Goal: Task Accomplishment & Management: Manage account settings

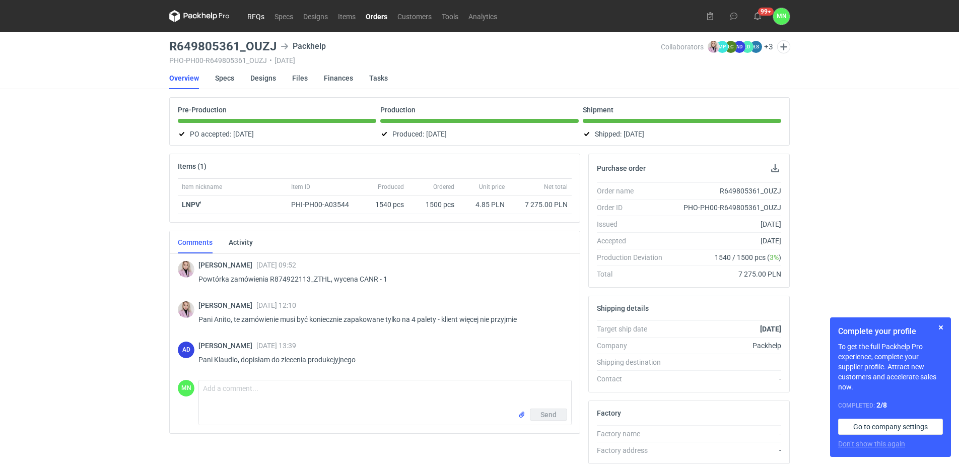
click at [250, 19] on link "RFQs" at bounding box center [255, 16] width 27 height 12
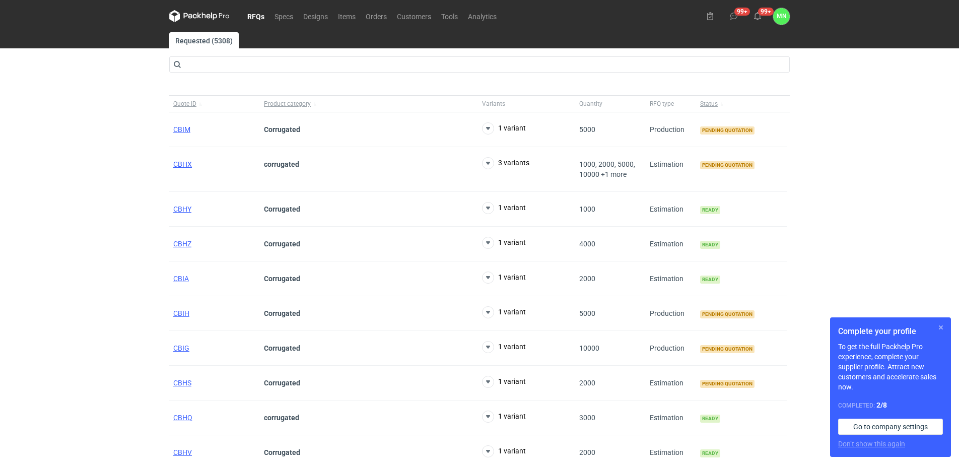
click at [942, 325] on button "button" at bounding box center [941, 328] width 12 height 12
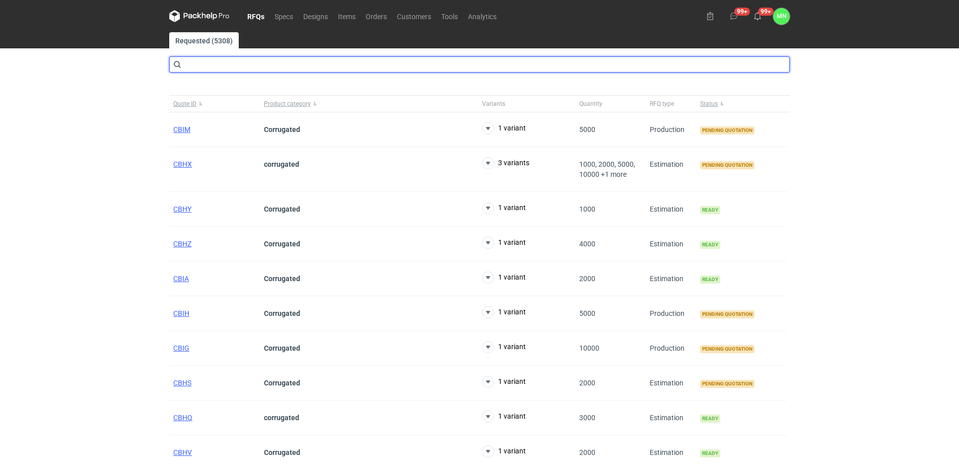
click at [264, 66] on input "text" at bounding box center [479, 64] width 621 height 16
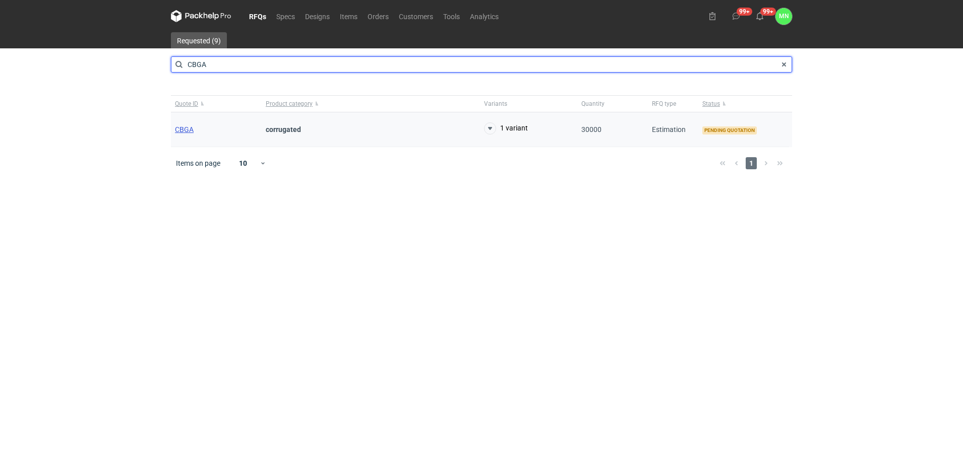
type input "CBGA"
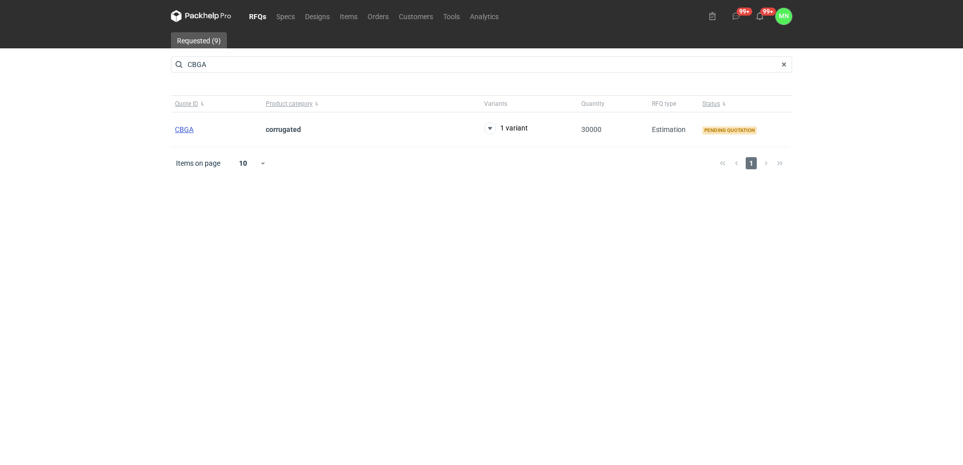
click at [175, 133] on span "CBGA" at bounding box center [184, 129] width 19 height 8
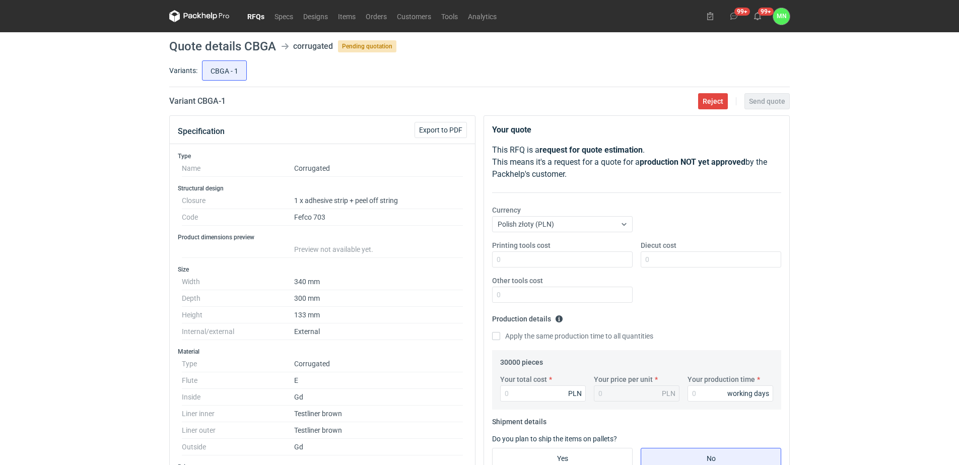
click at [210, 103] on h2 "Variant CBGA - 1" at bounding box center [197, 101] width 56 height 12
copy h2 "CBGA"
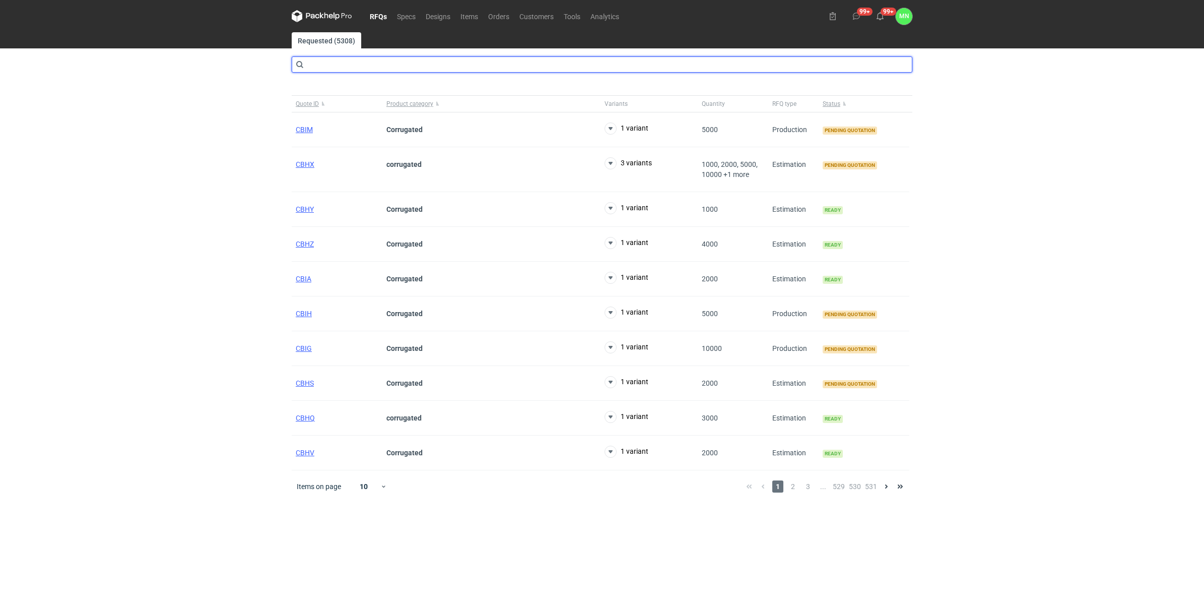
click at [421, 63] on input "text" at bounding box center [602, 64] width 621 height 16
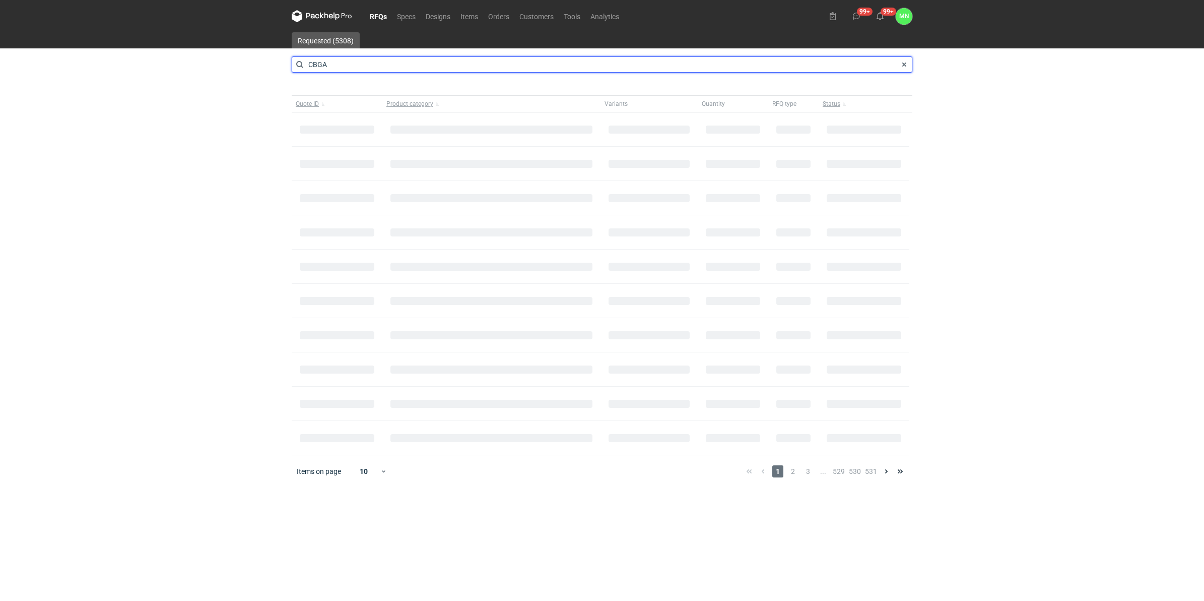
type input "CBGA"
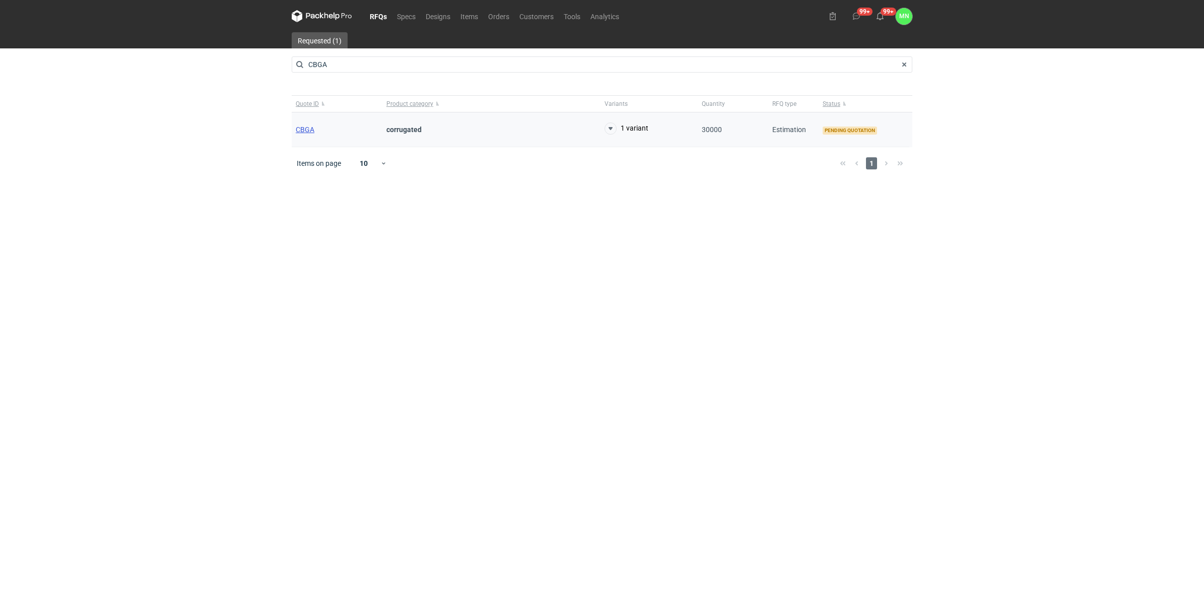
click at [300, 130] on span "CBGA" at bounding box center [305, 129] width 19 height 8
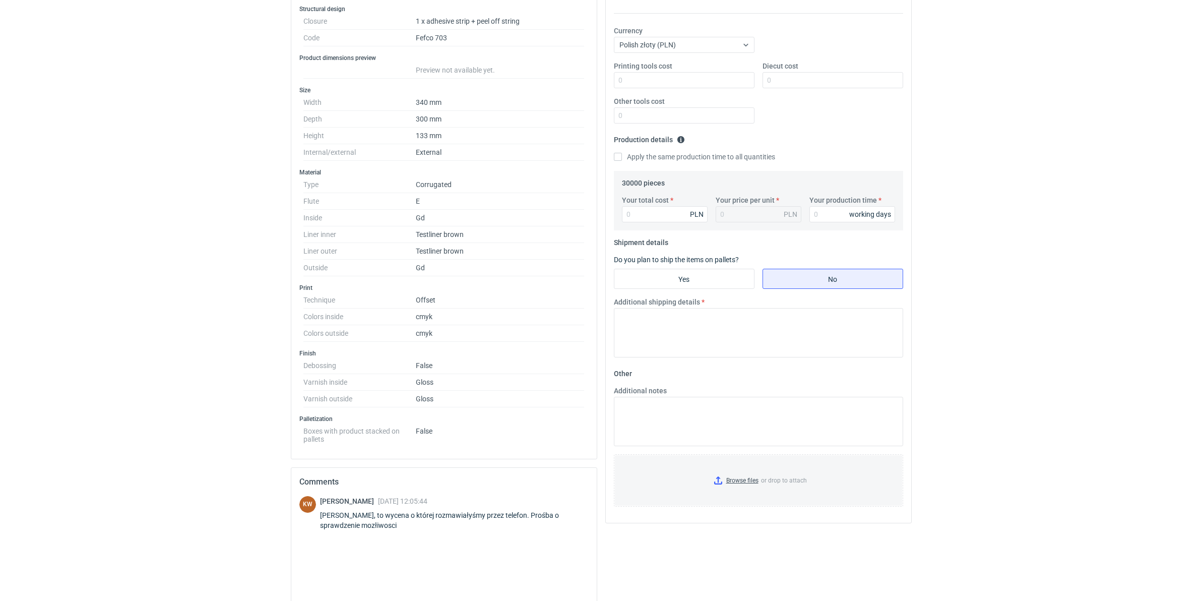
scroll to position [189, 0]
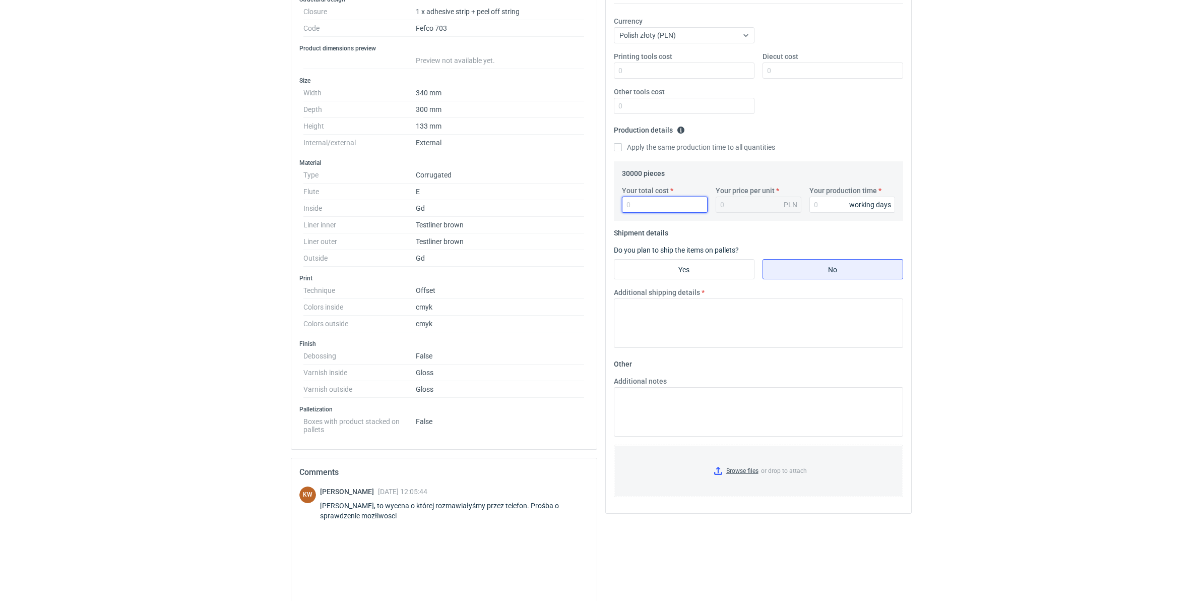
click at [642, 205] on input "Your total cost" at bounding box center [665, 205] width 86 height 16
type input "147000"
type input "4.9"
type input "147000"
click at [828, 208] on input "Your production time" at bounding box center [852, 205] width 86 height 16
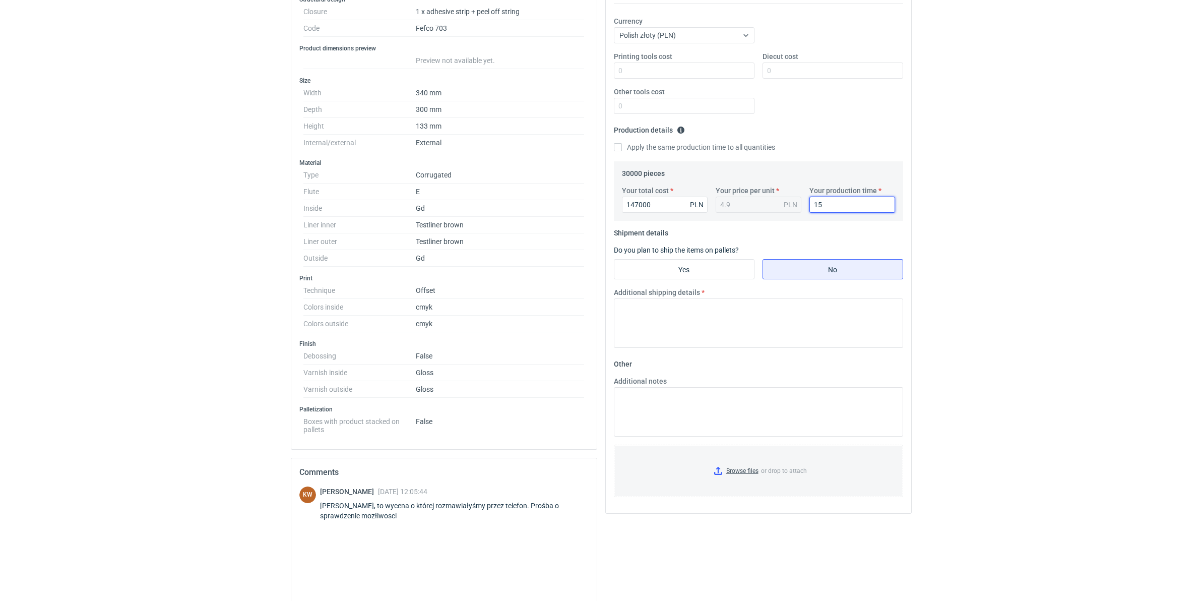
type input "15"
click at [814, 61] on div "Diecut cost" at bounding box center [832, 64] width 149 height 27
click at [814, 69] on input "Diecut cost" at bounding box center [832, 70] width 141 height 16
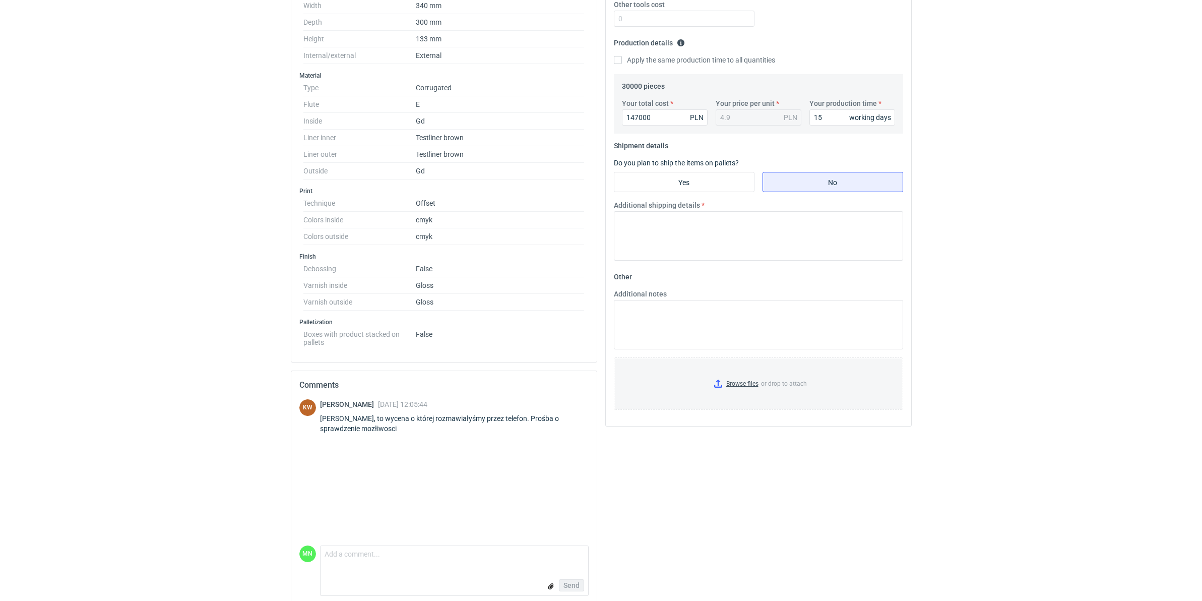
scroll to position [290, 0]
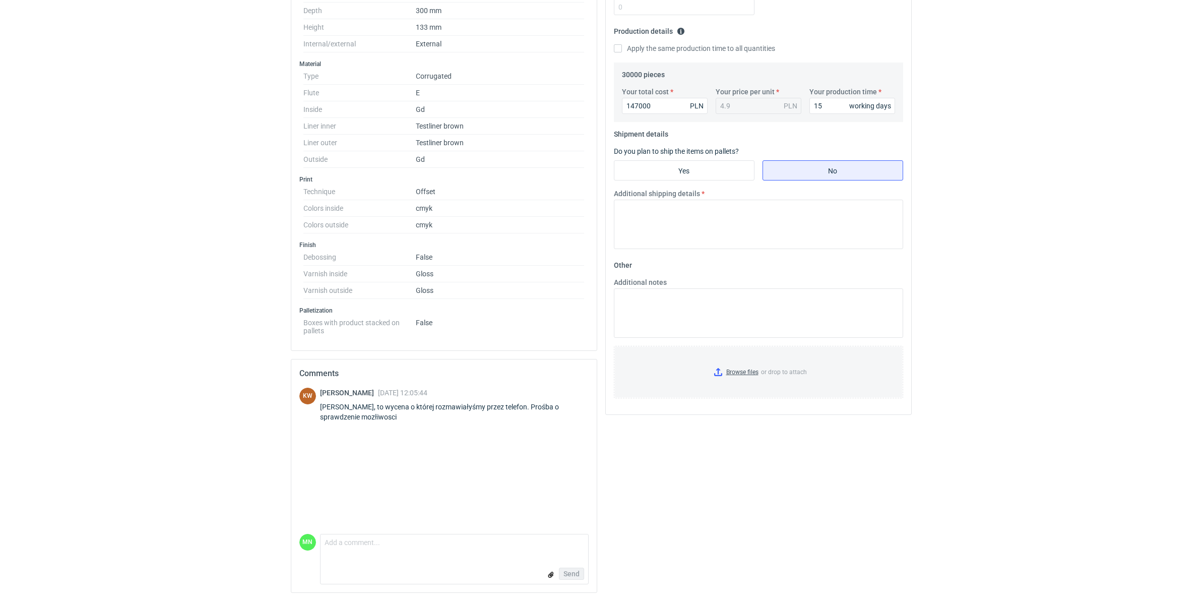
type input "1560"
click at [679, 161] on input "Yes" at bounding box center [684, 170] width 140 height 19
radio input "true"
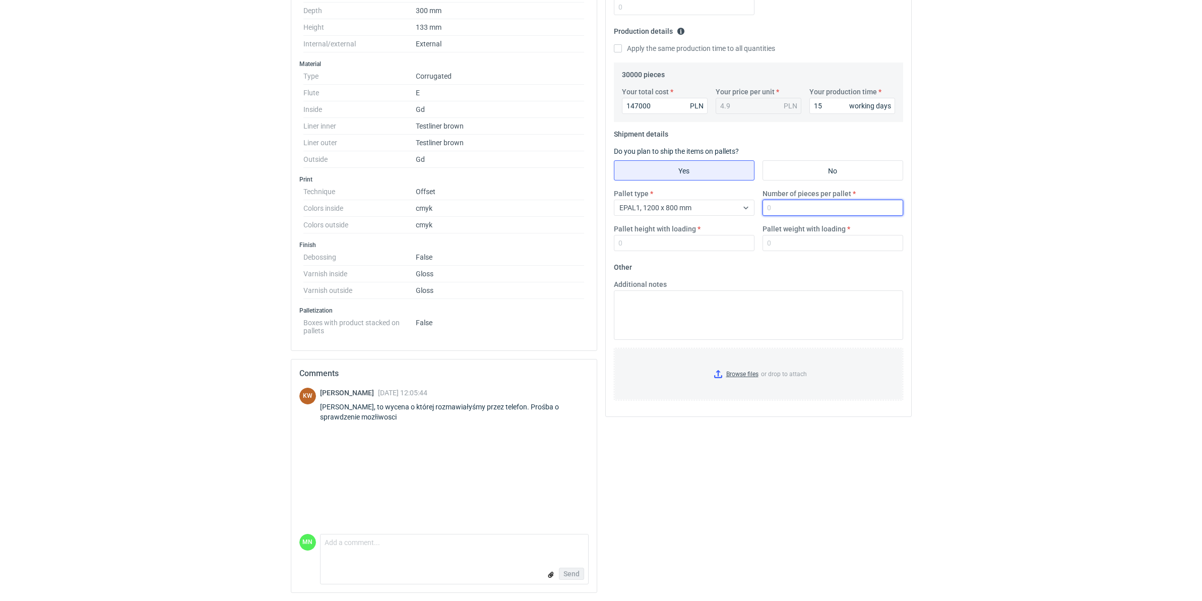
click at [824, 200] on input "Number of pieces per pallet" at bounding box center [832, 208] width 141 height 16
type input "471"
type input "1800"
click at [734, 374] on input "Browse files or drop to attach" at bounding box center [758, 374] width 287 height 50
click at [792, 242] on input "Pallet weight with loading" at bounding box center [832, 243] width 141 height 16
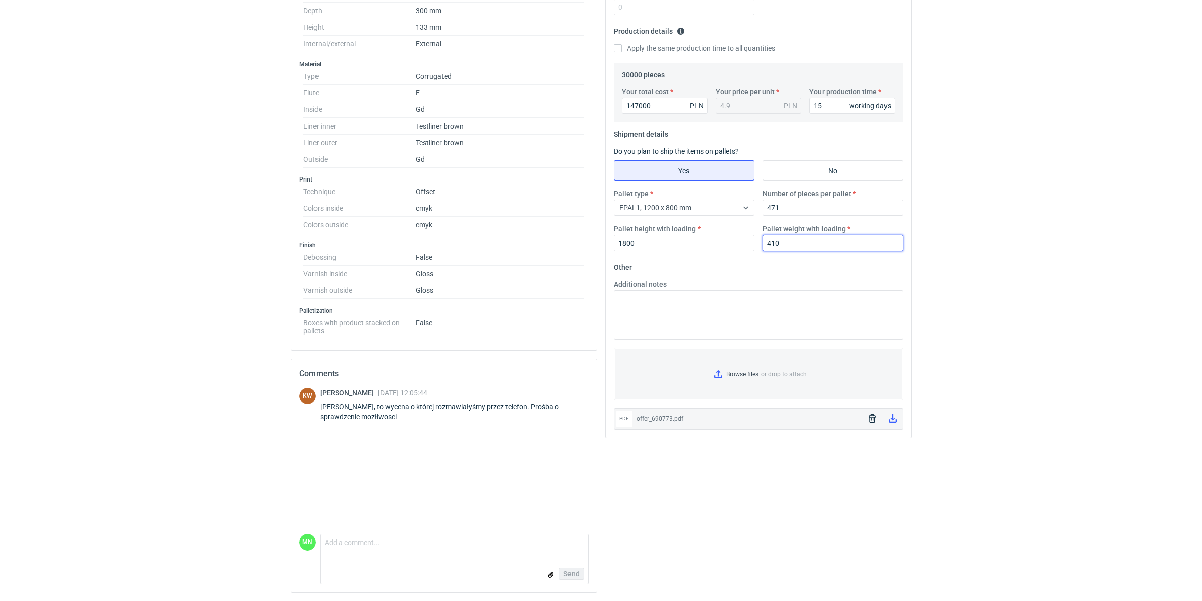
type input "410"
click at [956, 226] on div "RFQs Specs Designs Items Orders Customers Tools Analytics 99+ 99+ MN Małgorzata…" at bounding box center [601, 12] width 1202 height 601
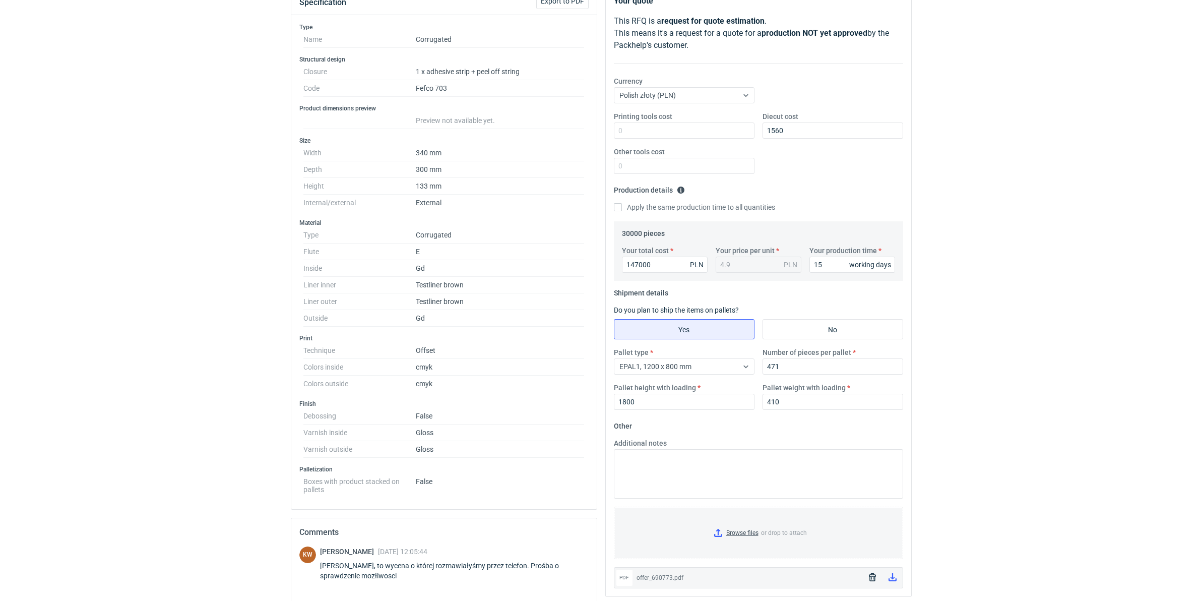
scroll to position [38, 0]
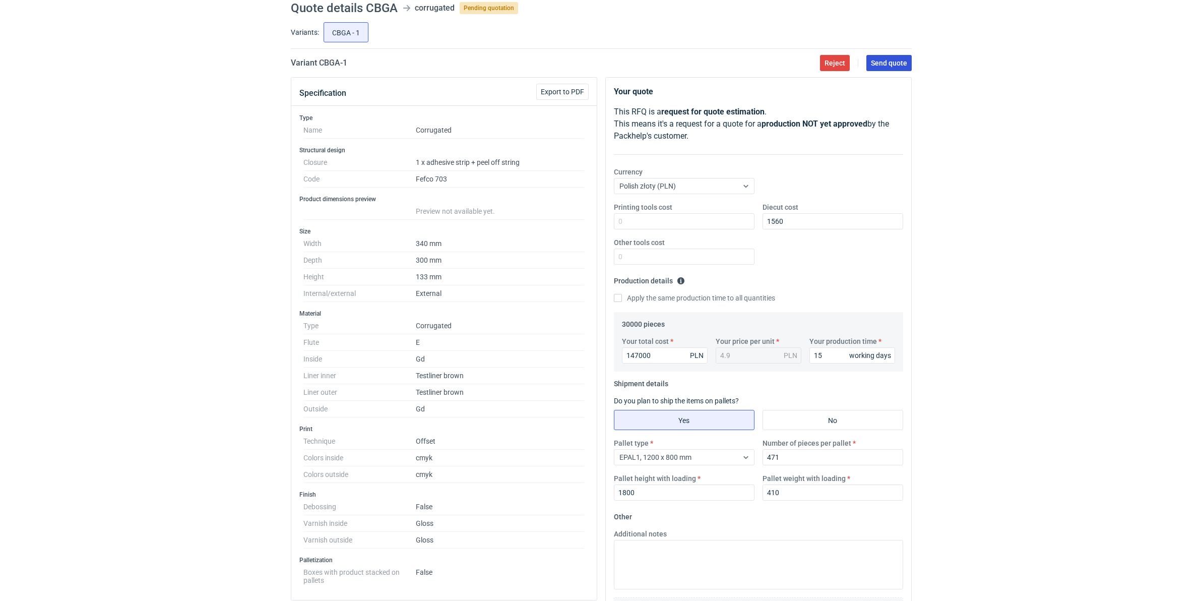
click at [893, 63] on span "Send quote" at bounding box center [889, 62] width 36 height 7
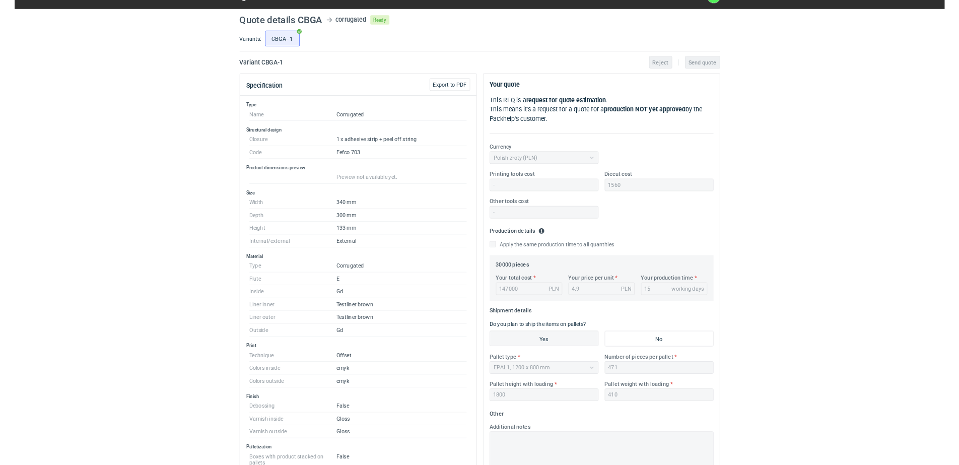
scroll to position [0, 0]
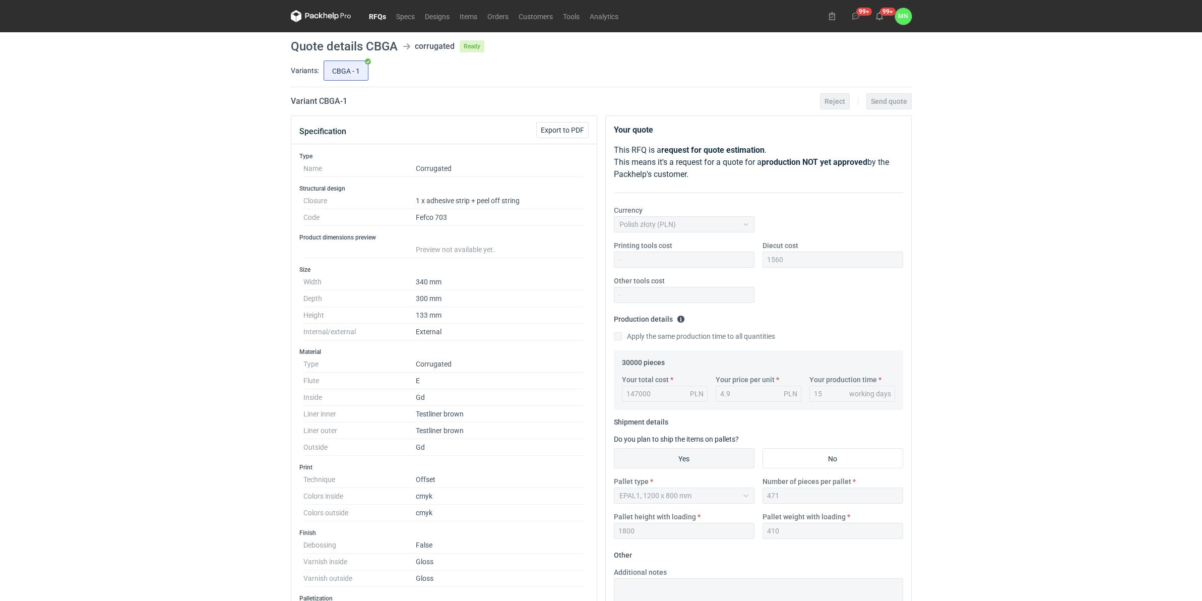
drag, startPoint x: 379, startPoint y: 14, endPoint x: 411, endPoint y: 85, distance: 78.0
click at [378, 14] on link "RFQs" at bounding box center [377, 16] width 27 height 12
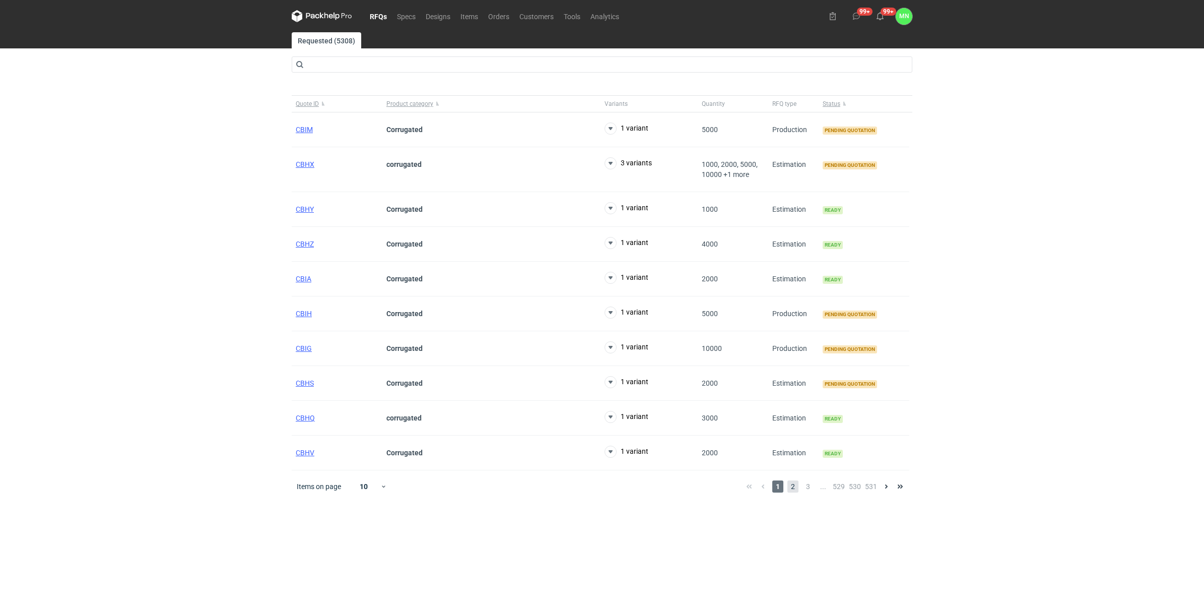
click at [795, 492] on span "2" at bounding box center [793, 486] width 11 height 12
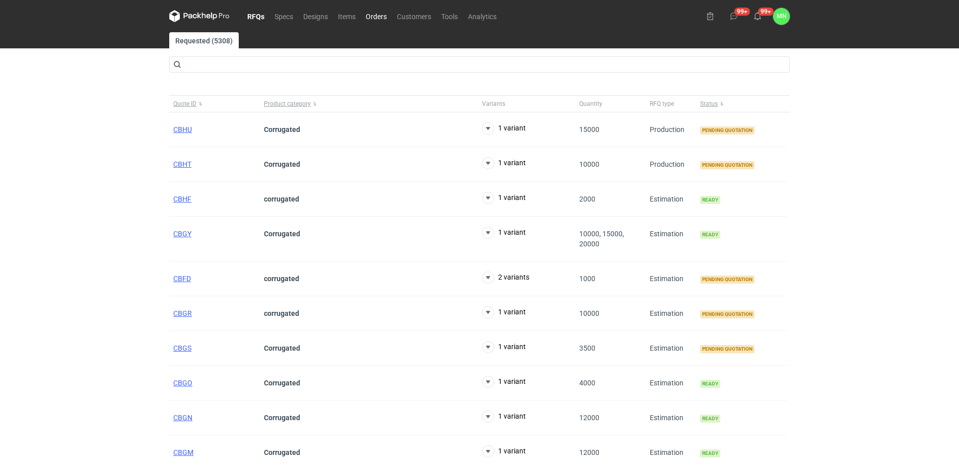
click at [378, 10] on link "Orders" at bounding box center [376, 16] width 31 height 12
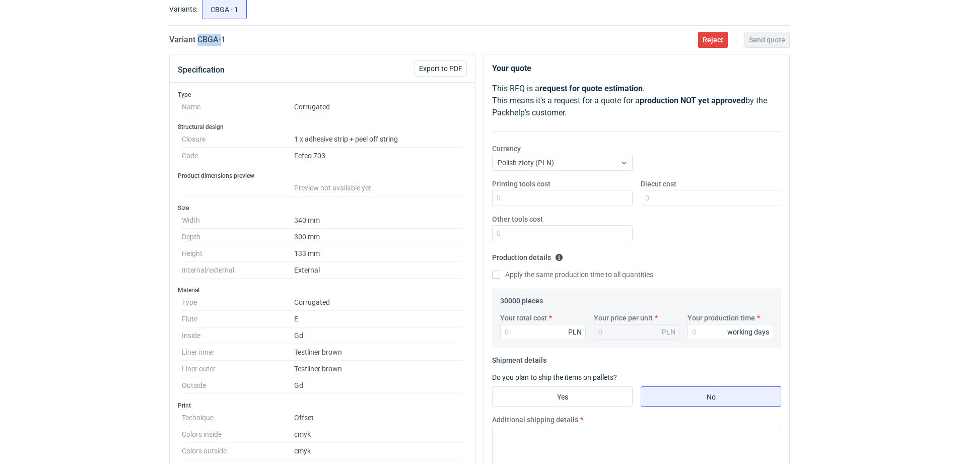
scroll to position [63, 0]
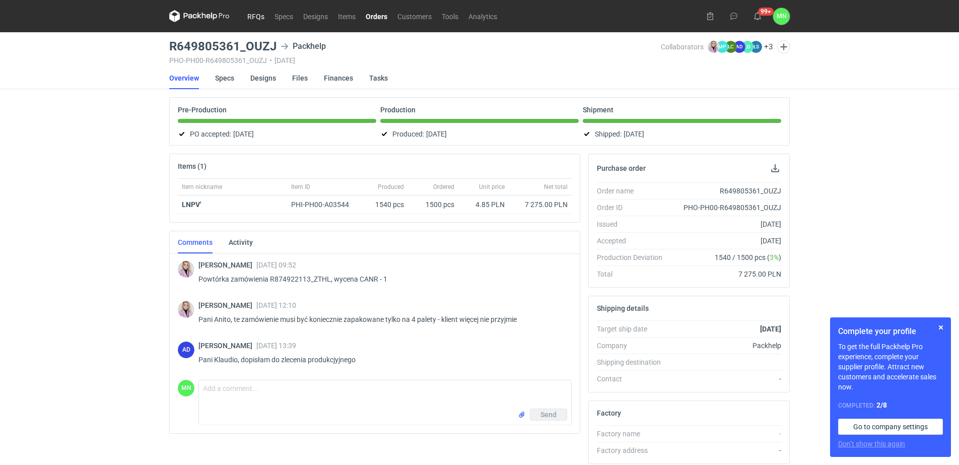
click at [250, 21] on link "RFQs" at bounding box center [255, 16] width 27 height 12
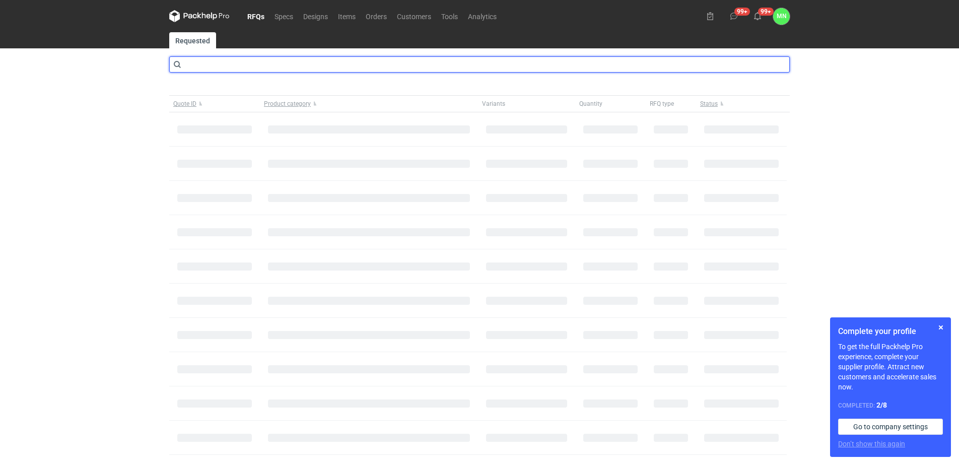
click at [248, 56] on input "text" at bounding box center [479, 64] width 621 height 16
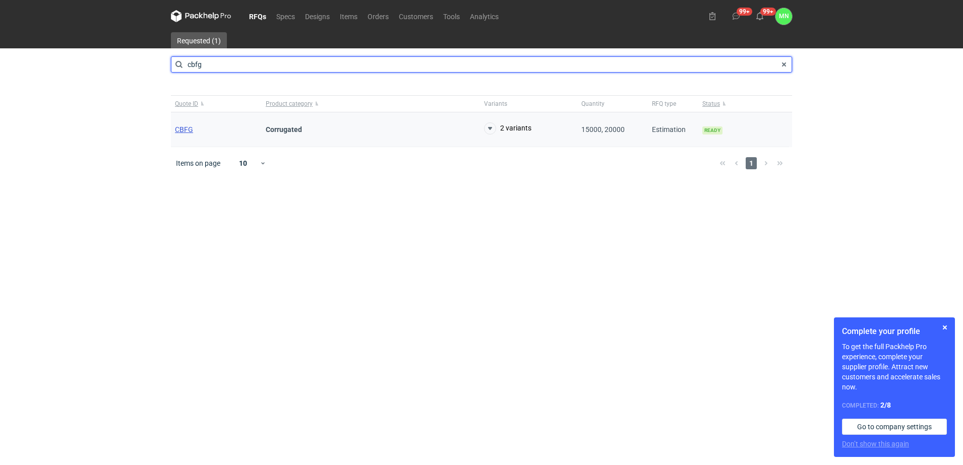
type input "cbfg"
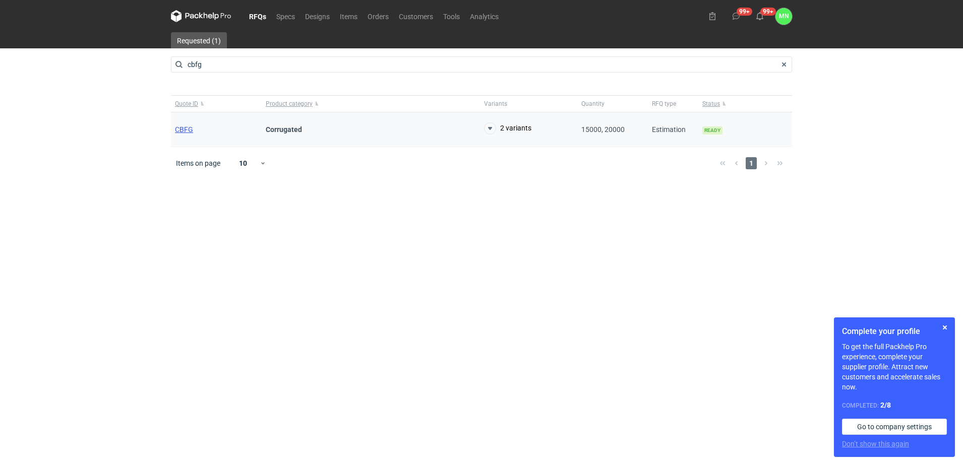
click at [188, 131] on span "CBFG" at bounding box center [184, 129] width 18 height 8
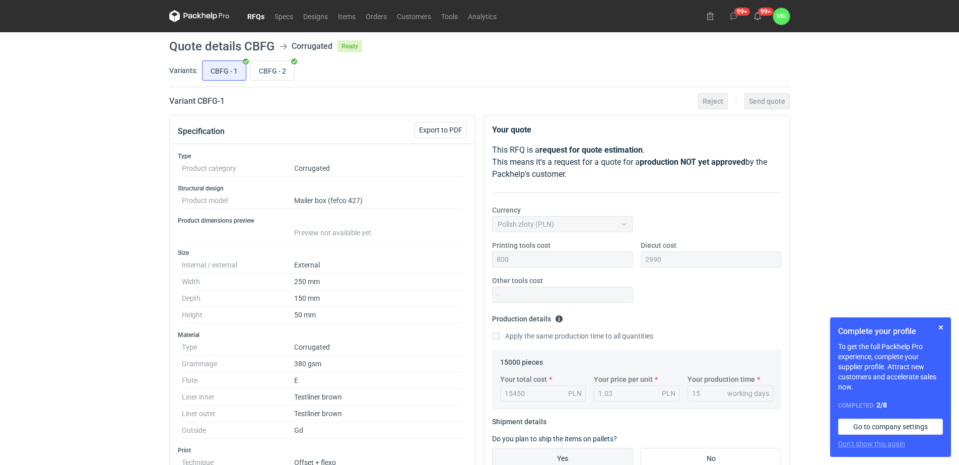
scroll to position [50, 0]
click at [262, 19] on link "RFQs" at bounding box center [255, 16] width 27 height 12
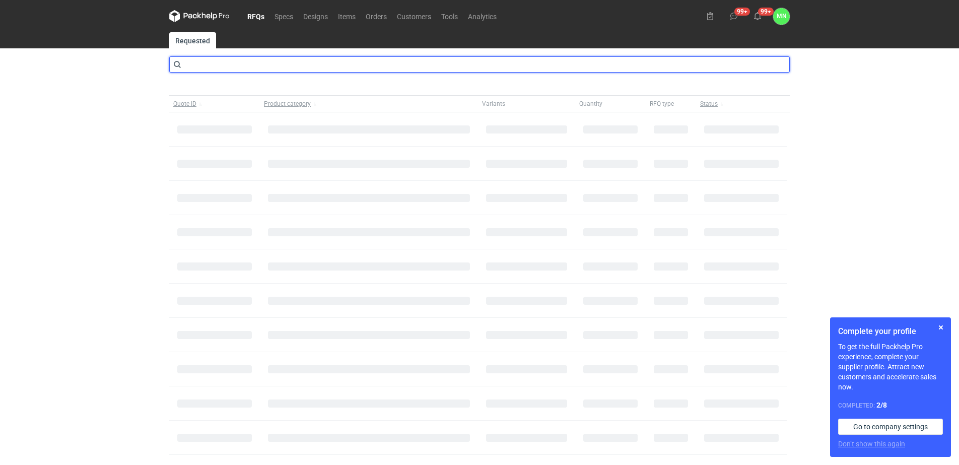
click at [243, 65] on input "text" at bounding box center [479, 64] width 621 height 16
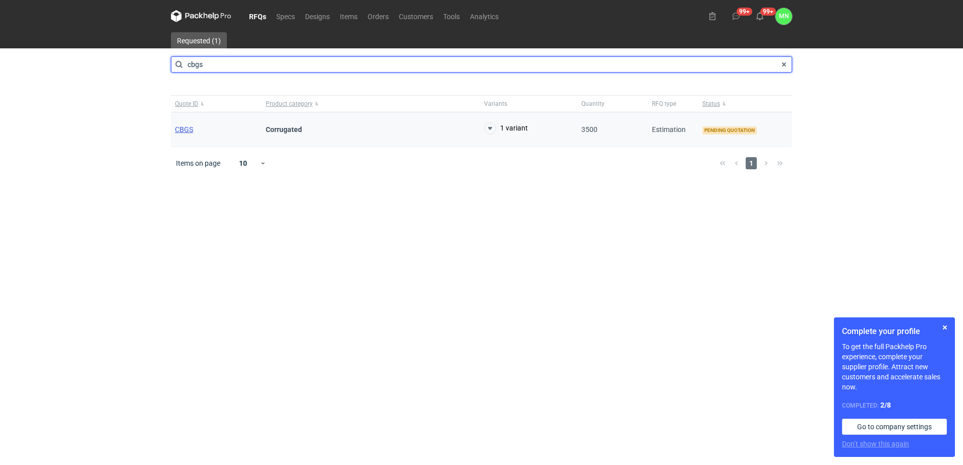
type input "cbgs"
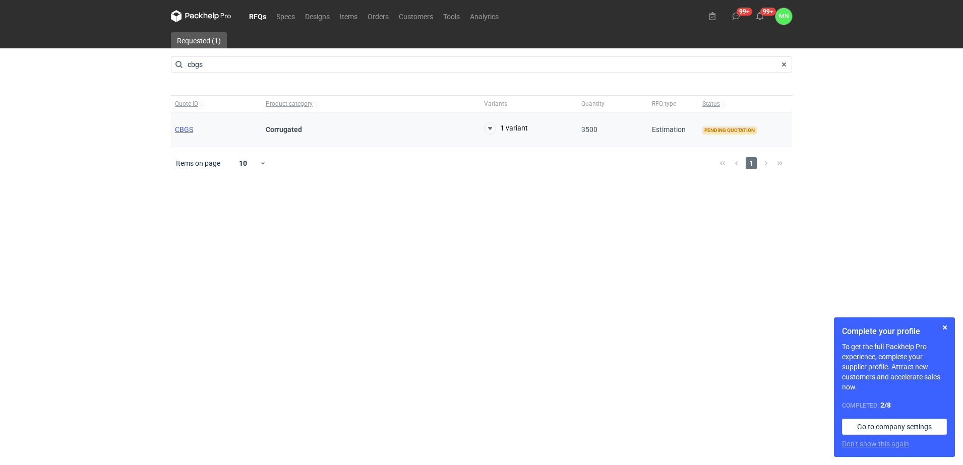
click at [183, 131] on span "CBGS" at bounding box center [184, 129] width 18 height 8
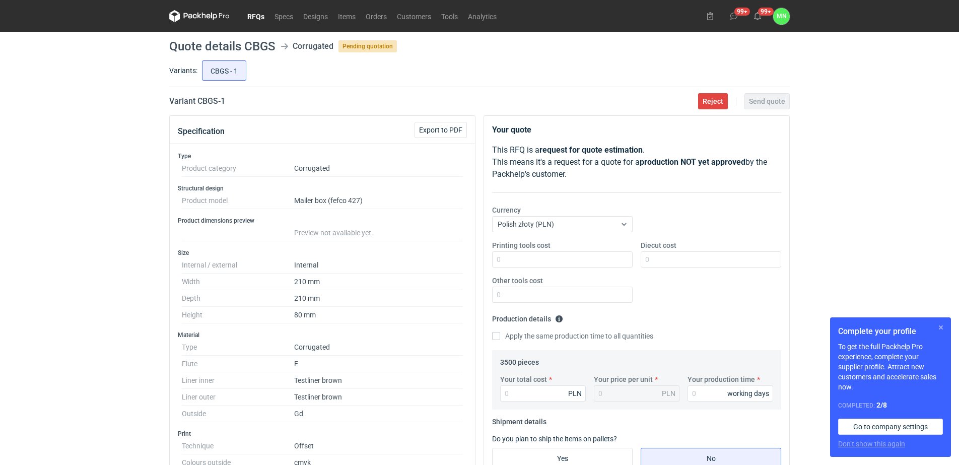
click at [946, 325] on button "button" at bounding box center [941, 328] width 12 height 12
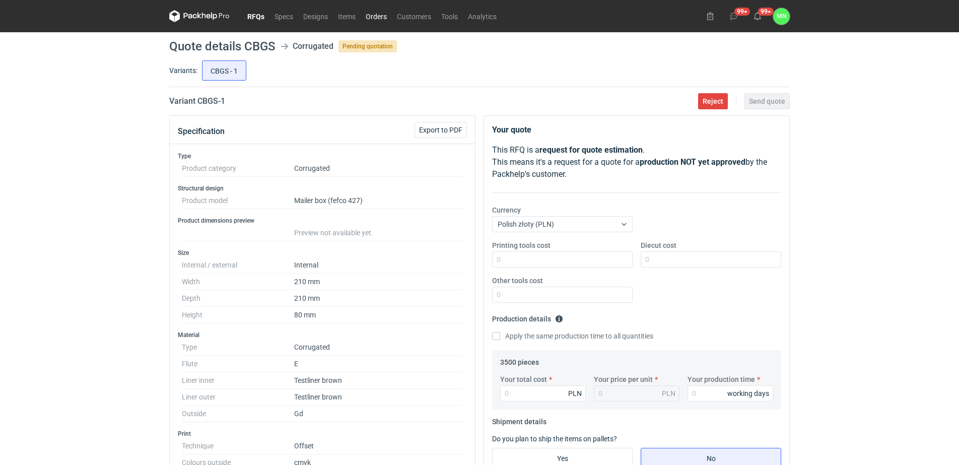
click at [370, 16] on link "Orders" at bounding box center [376, 16] width 31 height 12
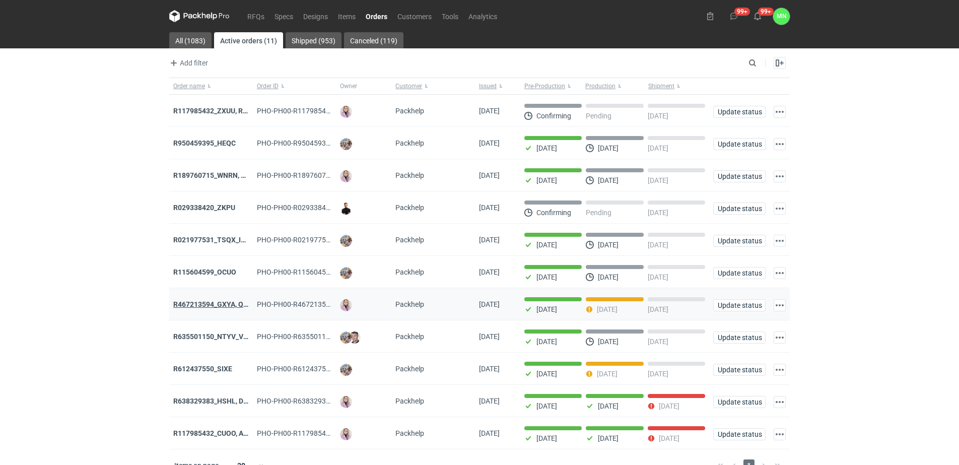
click at [229, 308] on strong "R467213594_GXYA, QYSN" at bounding box center [215, 304] width 84 height 8
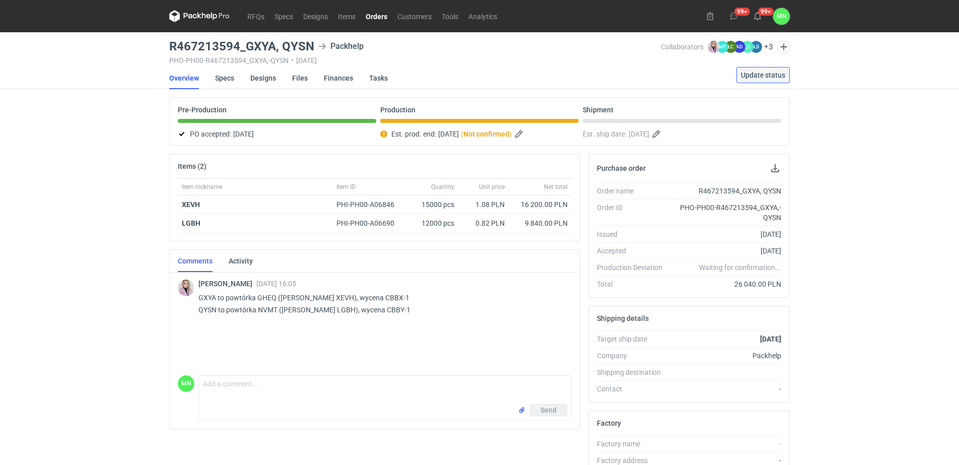
click at [769, 74] on span "Update status" at bounding box center [763, 75] width 44 height 7
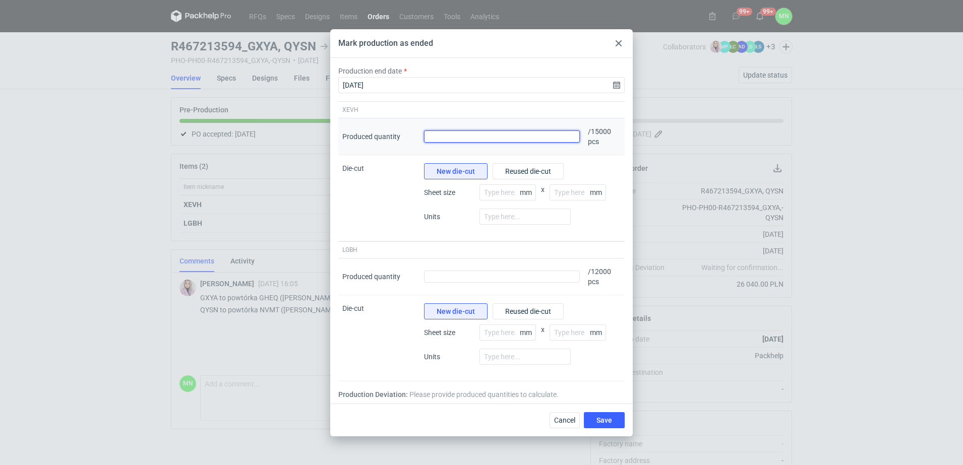
click at [522, 138] on input "Produced quantity" at bounding box center [502, 137] width 156 height 12
type input "14860"
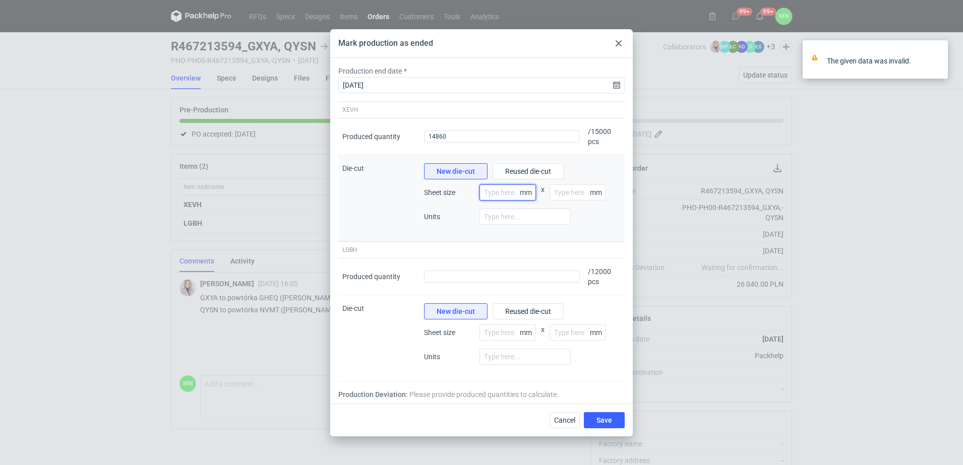
click at [511, 194] on input "number" at bounding box center [507, 192] width 56 height 16
type input "1"
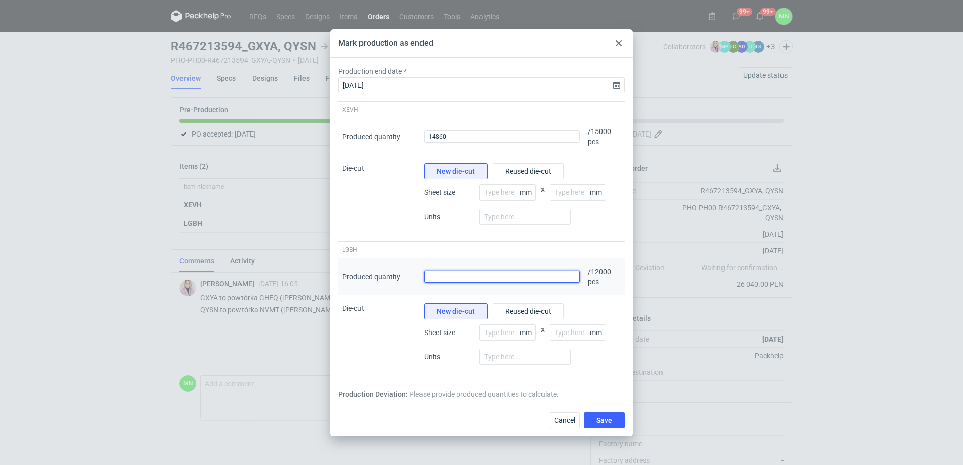
click at [468, 274] on input "Produced quantity" at bounding box center [502, 277] width 156 height 12
type input "12248"
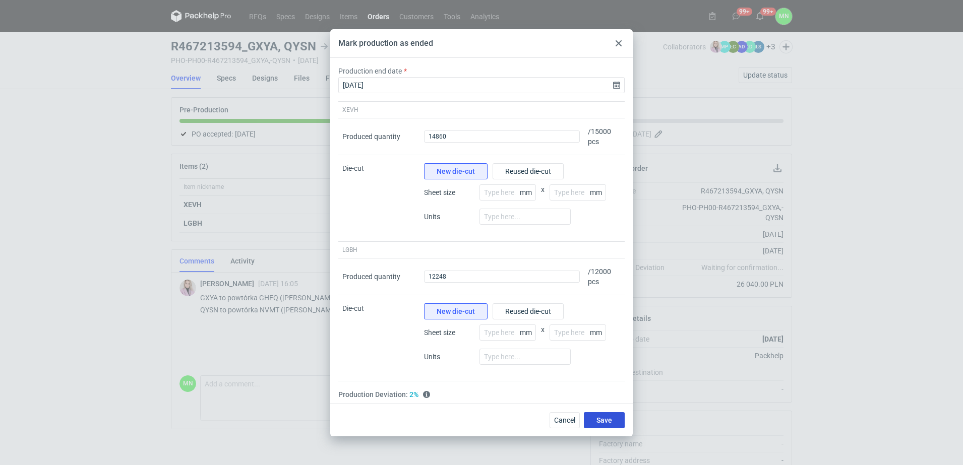
click at [610, 420] on span "Save" at bounding box center [604, 420] width 16 height 7
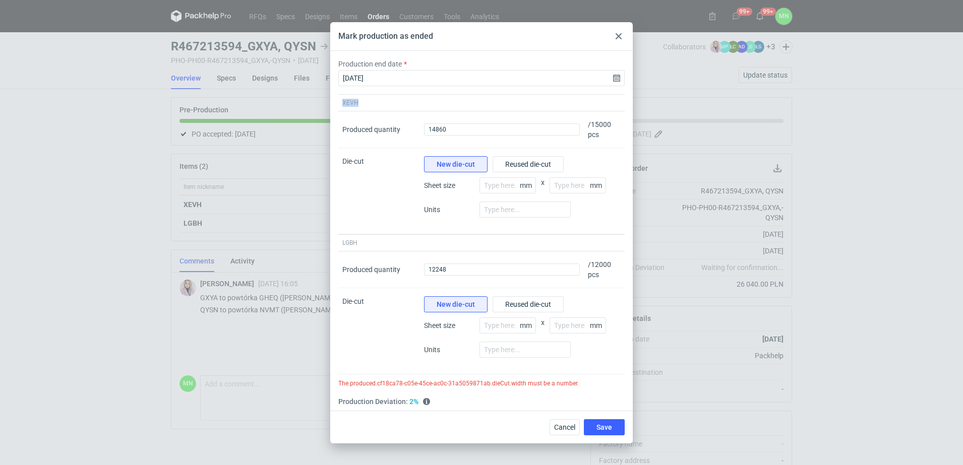
drag, startPoint x: 361, startPoint y: 103, endPoint x: 336, endPoint y: 103, distance: 25.7
click at [336, 103] on div "Production end date [DATE] XEVH Produced quantity Produced quantity 14860 / 150…" at bounding box center [481, 235] width 302 height 368
click at [567, 430] on span "Cancel" at bounding box center [564, 427] width 21 height 7
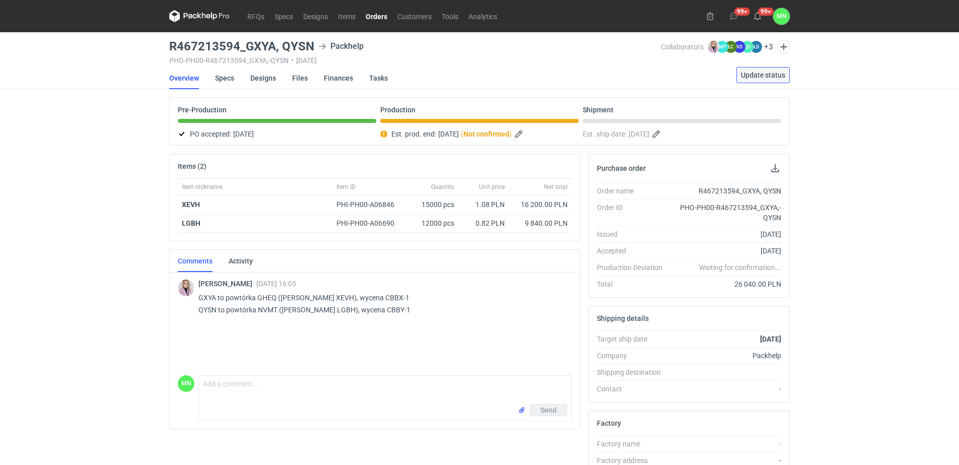
click at [764, 72] on span "Update status" at bounding box center [763, 75] width 44 height 7
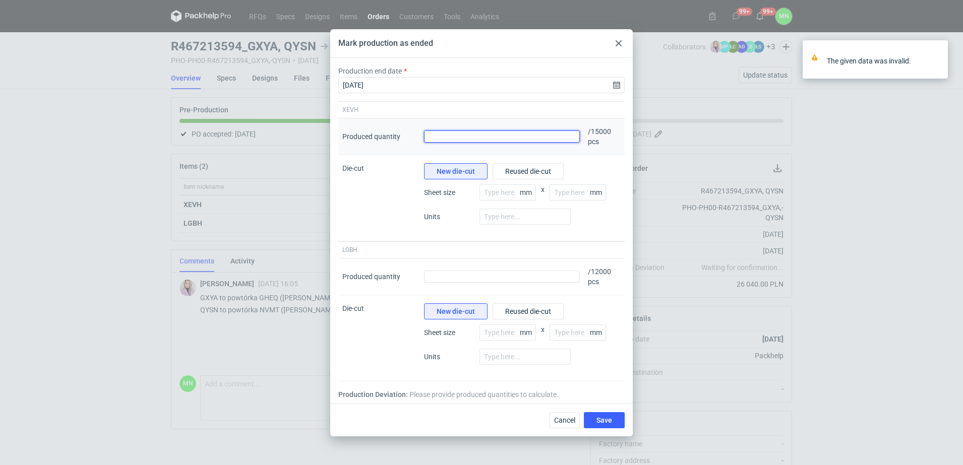
click at [477, 138] on input "Produced quantity" at bounding box center [502, 137] width 156 height 12
type input "14860"
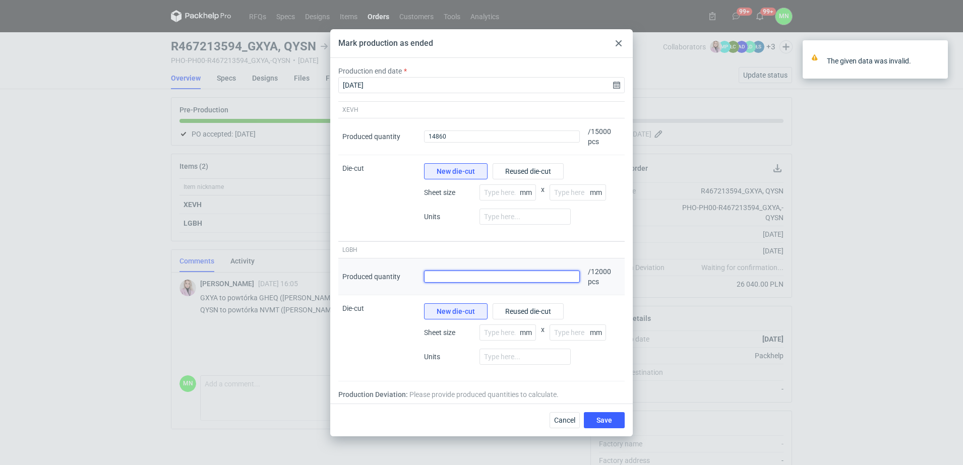
click at [500, 274] on input "Produced quantity" at bounding box center [502, 277] width 156 height 12
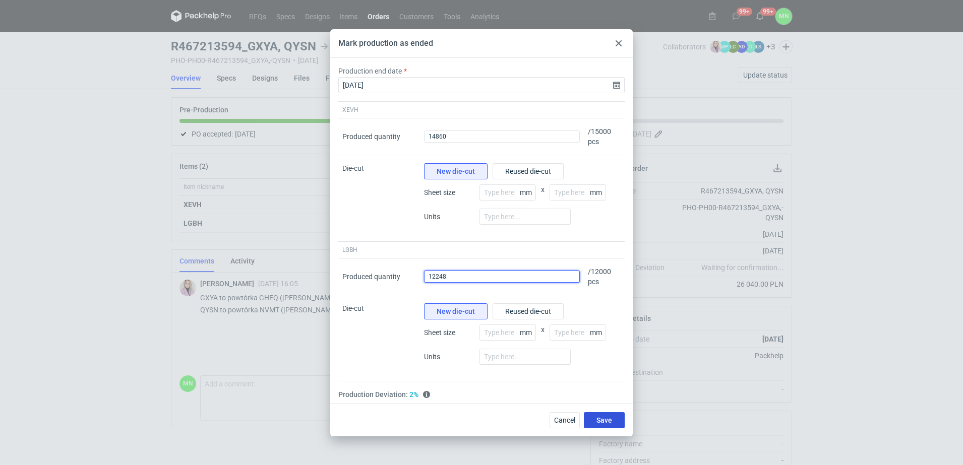
type input "12248"
click at [620, 416] on button "Save" at bounding box center [604, 420] width 41 height 16
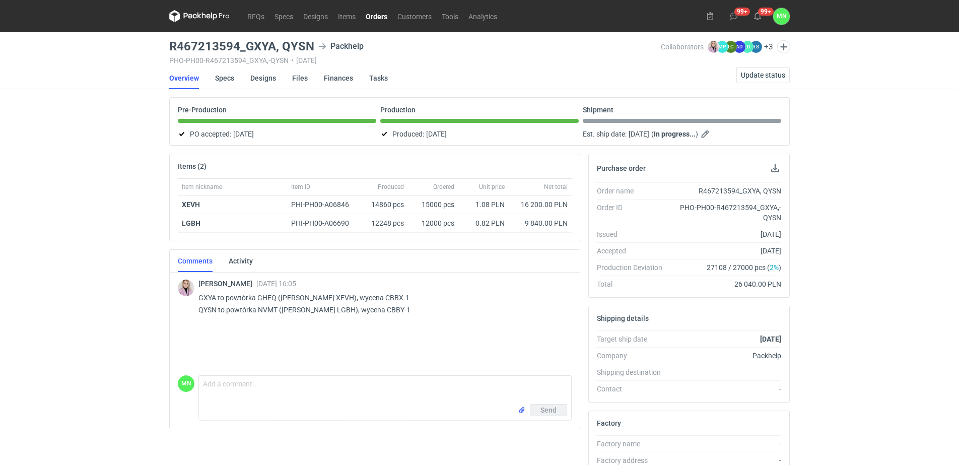
click at [383, 15] on link "Orders" at bounding box center [377, 16] width 32 height 12
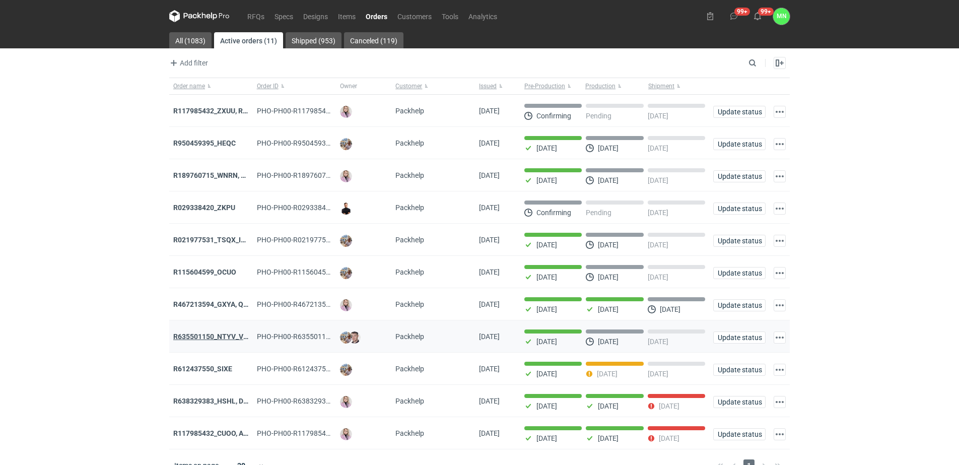
click at [226, 337] on strong "R635501150_NTYV_VNSV" at bounding box center [215, 337] width 84 height 8
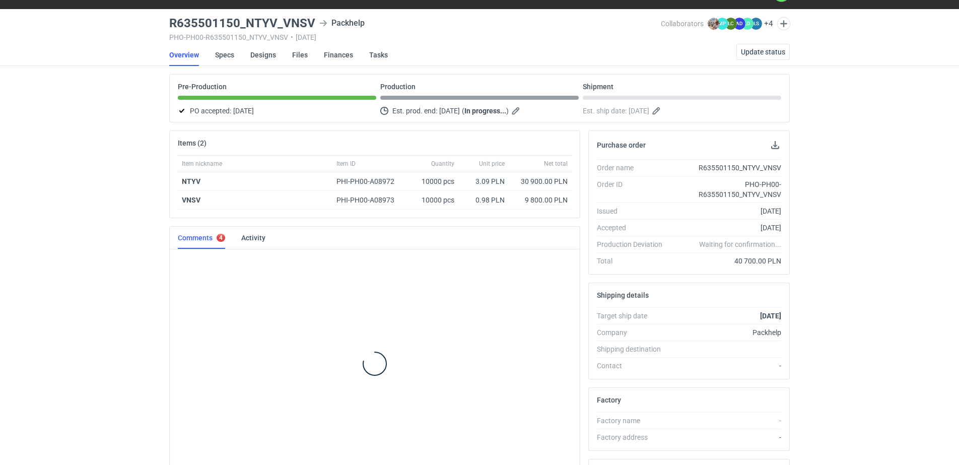
scroll to position [26, 0]
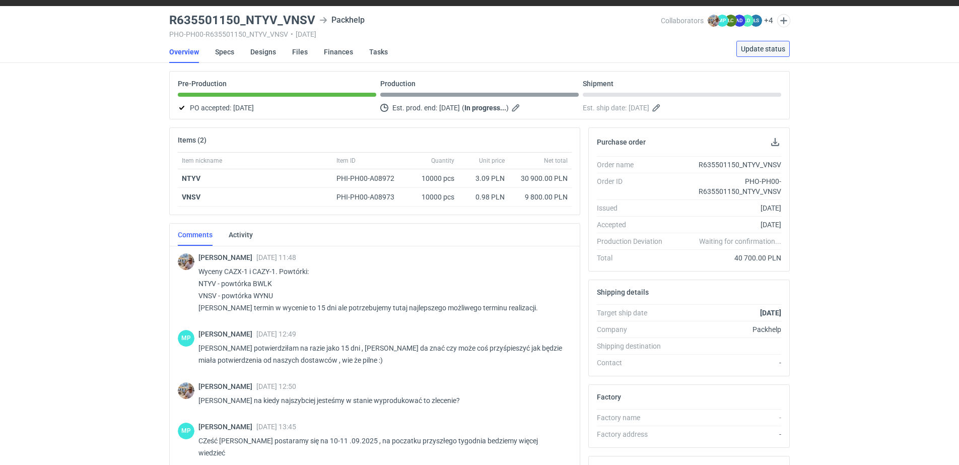
click at [753, 52] on span "Update status" at bounding box center [763, 48] width 44 height 7
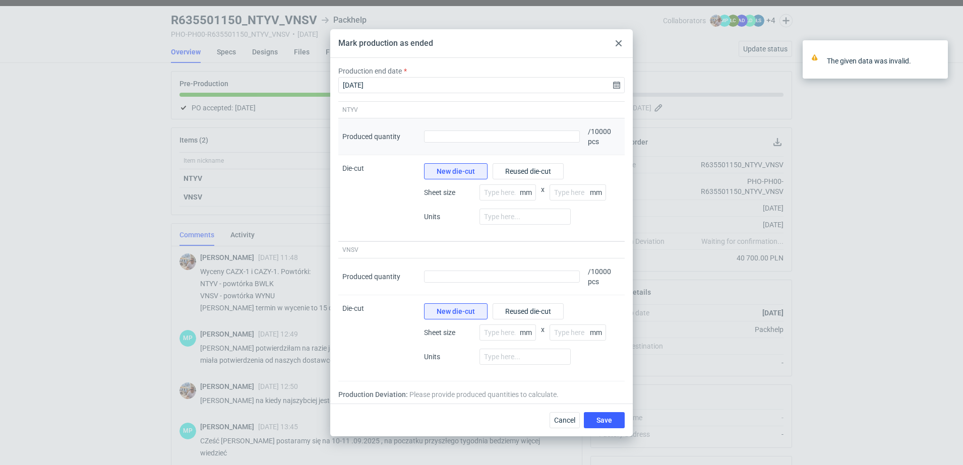
click at [449, 144] on div "Produced quantity" at bounding box center [502, 136] width 164 height 37
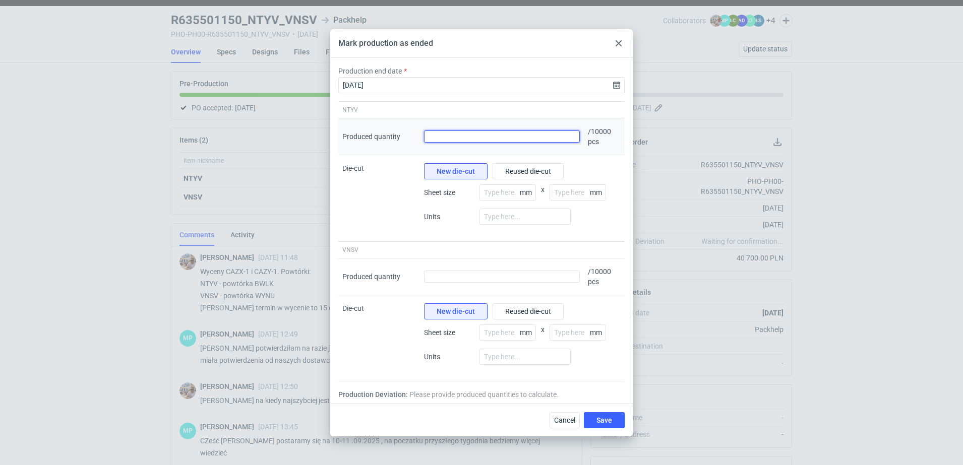
click at [448, 136] on input "Produced quantity" at bounding box center [502, 137] width 156 height 12
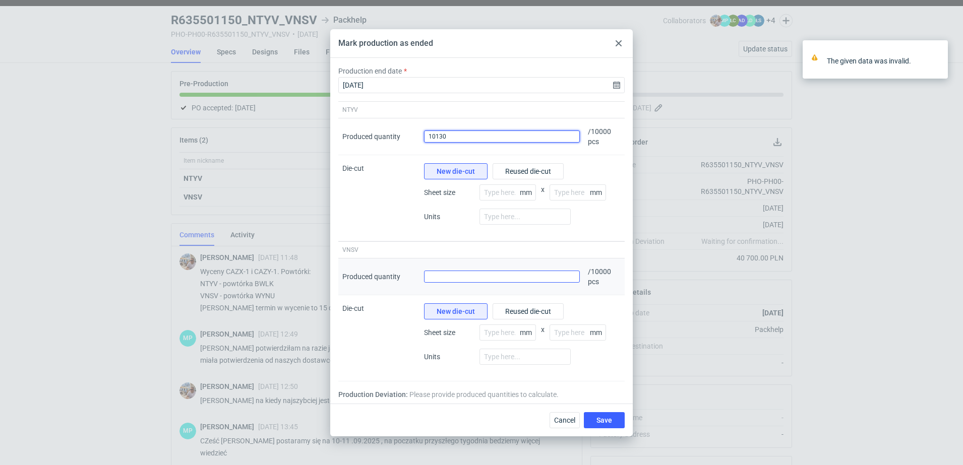
type input "10130"
click at [472, 277] on input "Produced quantity" at bounding box center [502, 277] width 156 height 12
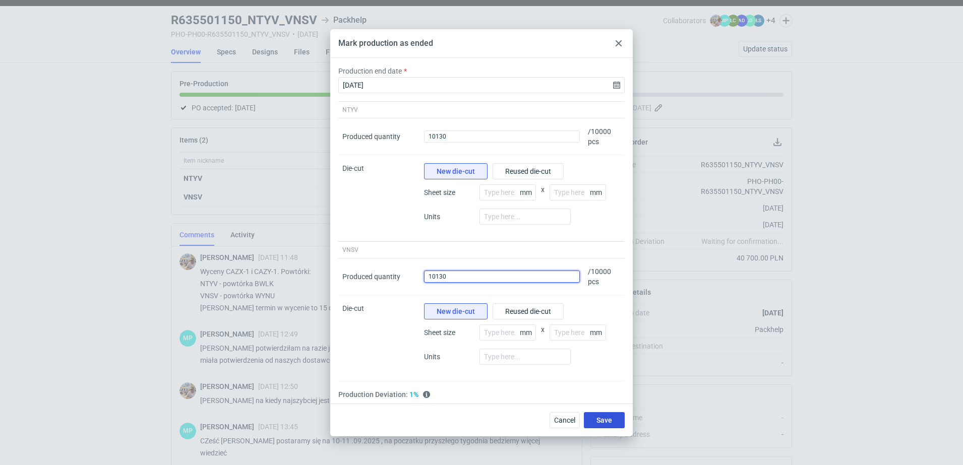
type input "10130"
click at [608, 424] on button "Save" at bounding box center [604, 420] width 41 height 16
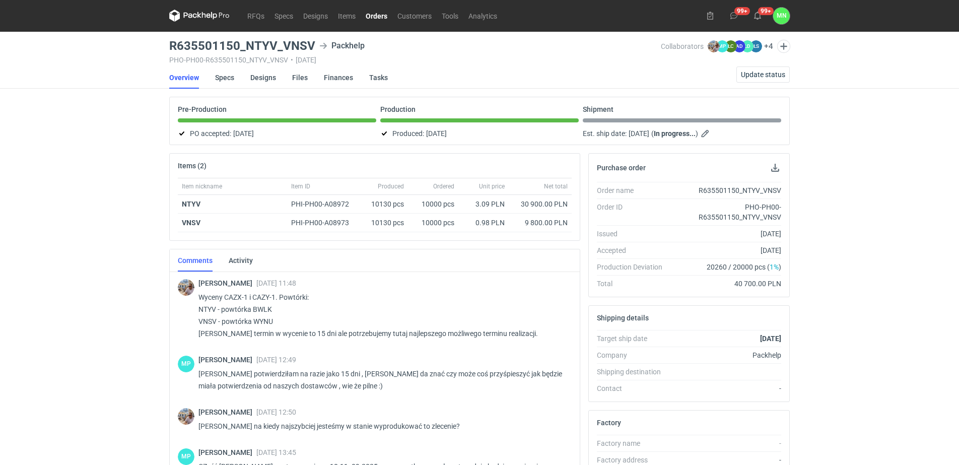
scroll to position [0, 0]
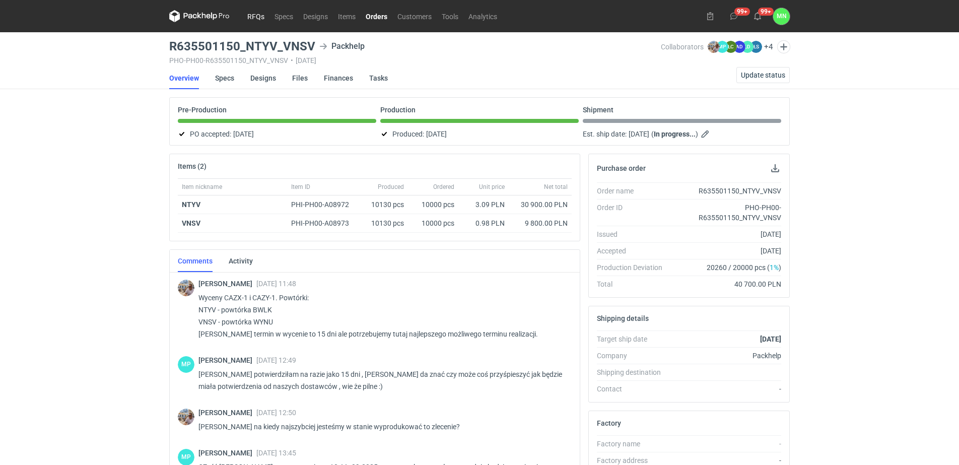
click at [247, 20] on link "RFQs" at bounding box center [255, 16] width 27 height 12
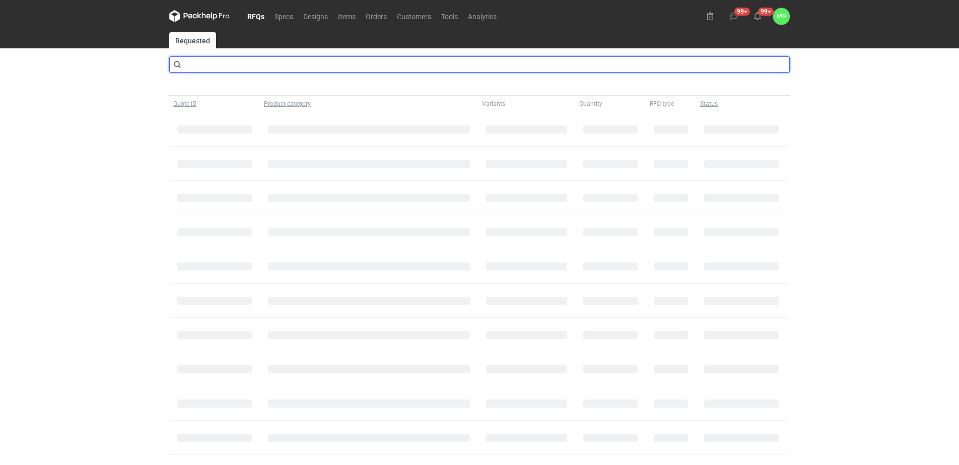
click at [271, 69] on input "text" at bounding box center [479, 64] width 621 height 16
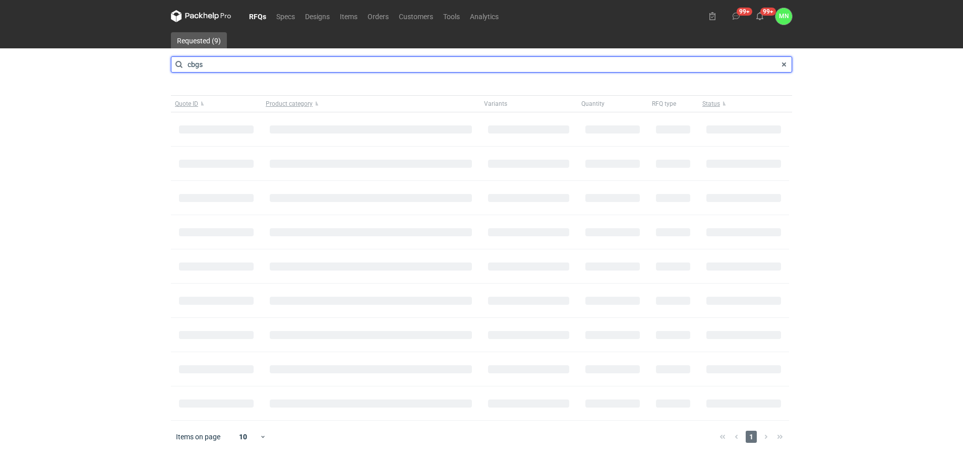
type input "cbgs"
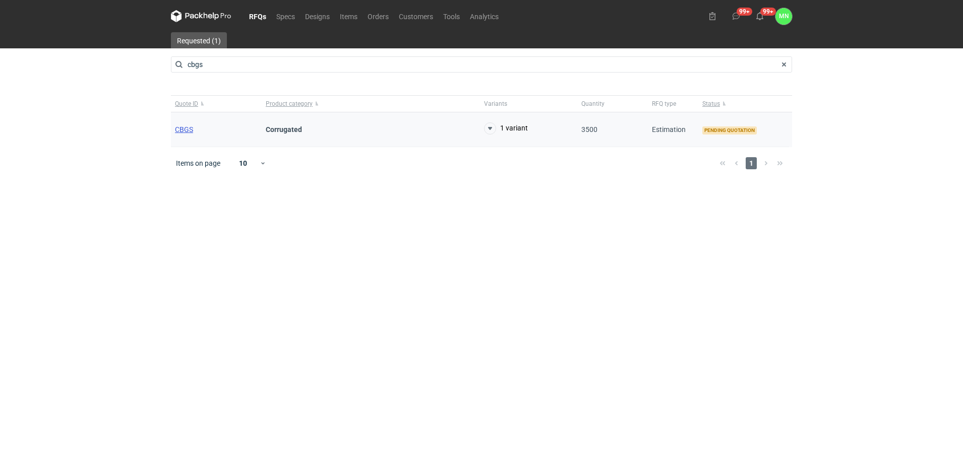
click at [183, 129] on span "CBGS" at bounding box center [184, 129] width 18 height 8
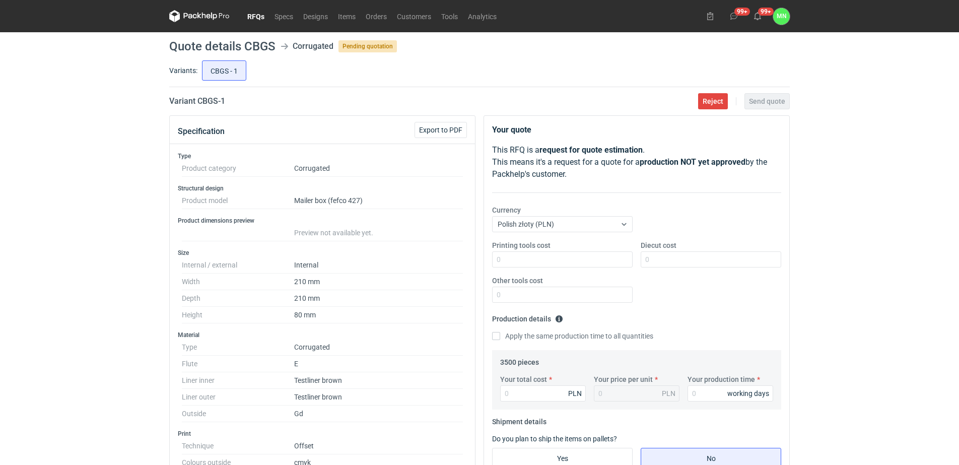
click at [63, 311] on div "RFQs Specs Designs Items Orders Customers Tools Analytics 99+ 99+ MN [PERSON_NA…" at bounding box center [479, 232] width 959 height 465
drag, startPoint x: 226, startPoint y: 103, endPoint x: 198, endPoint y: 101, distance: 28.8
click at [198, 101] on h2 "Variant CBGS - 1" at bounding box center [197, 101] width 56 height 12
copy h2 "CBGS - 1"
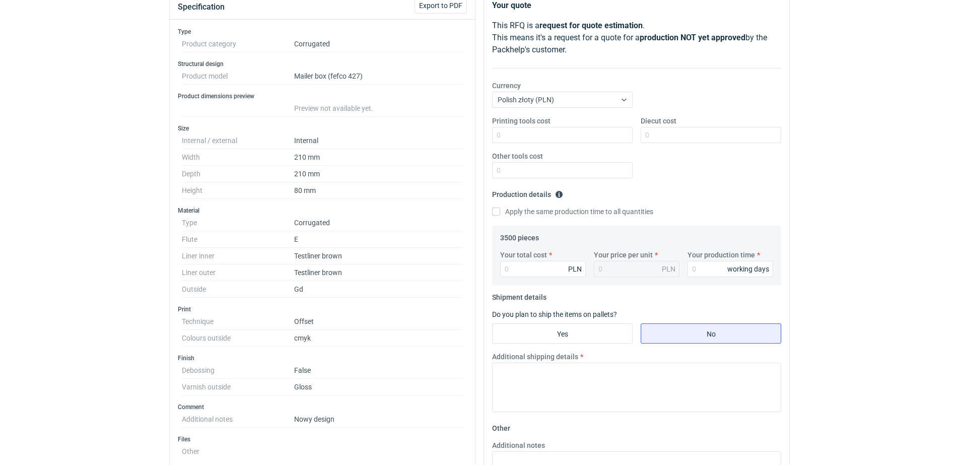
scroll to position [126, 0]
click at [134, 182] on div "RFQs Specs Designs Items Orders Customers Tools Analytics 99+ 99+ MN [PERSON_NA…" at bounding box center [479, 106] width 959 height 465
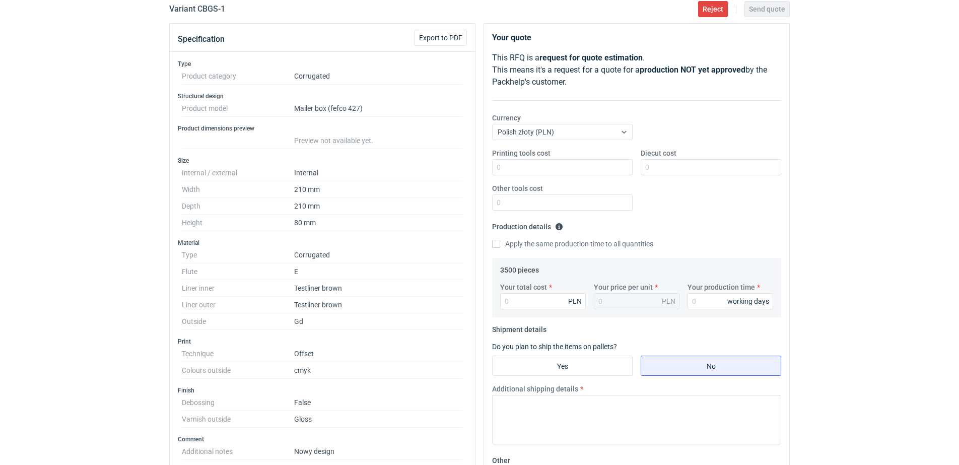
scroll to position [3, 0]
